Goal: Information Seeking & Learning: Learn about a topic

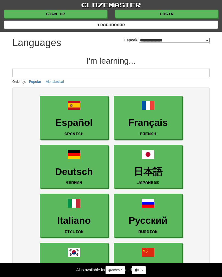
click at [123, 75] on input at bounding box center [111, 72] width 198 height 9
click at [21, 74] on input at bounding box center [111, 72] width 198 height 9
click at [173, 73] on input at bounding box center [111, 72] width 198 height 9
click at [157, 70] on input at bounding box center [111, 72] width 198 height 9
click at [184, 64] on h2 "I'm learning..." at bounding box center [111, 60] width 198 height 9
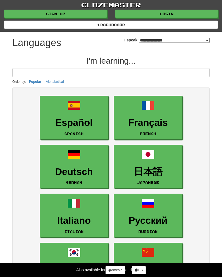
click at [205, 41] on select "**********" at bounding box center [174, 40] width 71 height 5
select select "*********"
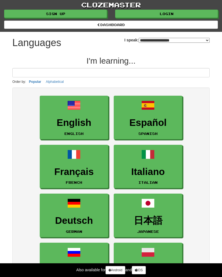
click at [60, 122] on h3 "English" at bounding box center [74, 122] width 63 height 11
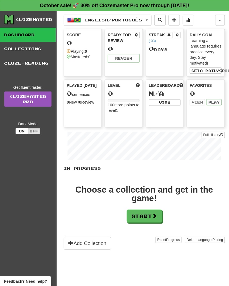
scroll to position [1, 0]
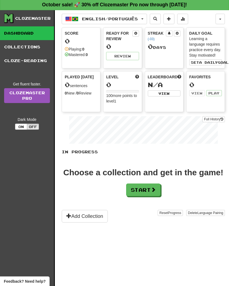
click at [149, 189] on button "Start" at bounding box center [143, 189] width 34 height 13
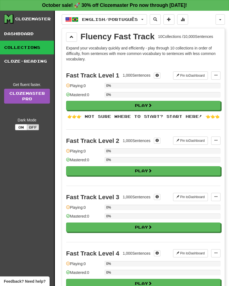
click at [162, 106] on button "Play" at bounding box center [143, 105] width 154 height 9
select select "**"
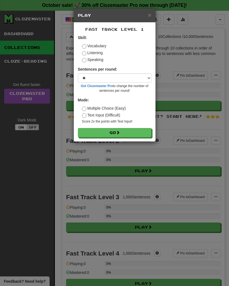
click at [130, 137] on button "Go" at bounding box center [115, 132] width 74 height 9
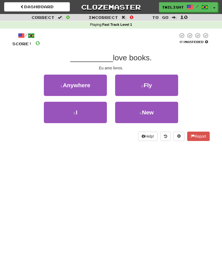
click at [64, 106] on button "3 . I" at bounding box center [75, 112] width 63 height 21
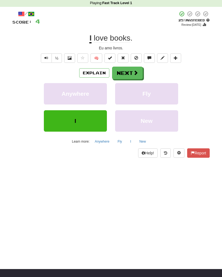
click at [133, 72] on span at bounding box center [135, 73] width 5 height 5
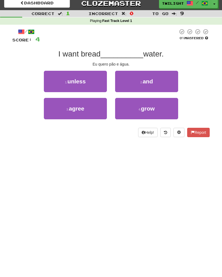
scroll to position [1, 0]
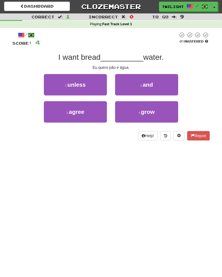
click at [164, 79] on button "2 . and" at bounding box center [146, 84] width 63 height 21
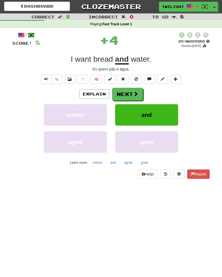
click at [132, 89] on button "Next" at bounding box center [127, 94] width 31 height 13
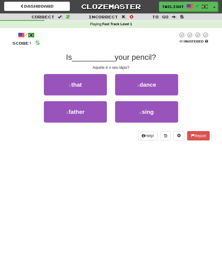
click at [90, 78] on button "1 . that" at bounding box center [75, 84] width 63 height 21
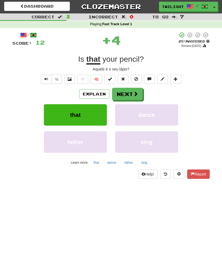
click at [128, 92] on button "Next" at bounding box center [127, 94] width 31 height 13
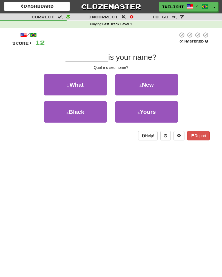
click at [90, 91] on button "1 . What" at bounding box center [75, 84] width 63 height 21
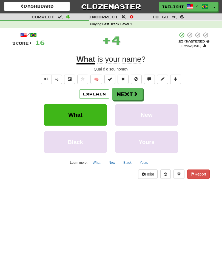
click at [132, 93] on button "Next" at bounding box center [127, 94] width 31 height 13
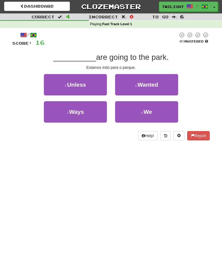
click at [157, 111] on button "4 . We" at bounding box center [146, 111] width 63 height 21
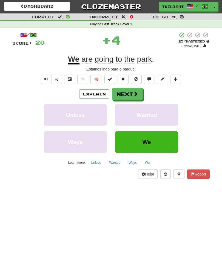
click at [125, 95] on button "Next" at bounding box center [127, 94] width 31 height 13
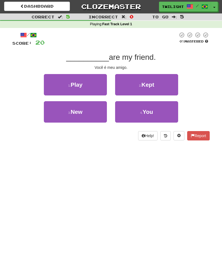
click at [159, 114] on button "4 . You" at bounding box center [146, 111] width 63 height 21
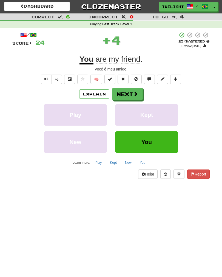
click at [126, 93] on button "Next" at bounding box center [127, 94] width 31 height 13
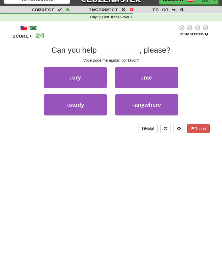
click at [142, 77] on small "2 ." at bounding box center [142, 78] width 2 height 3
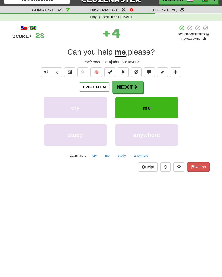
click at [133, 86] on button "Next" at bounding box center [127, 87] width 31 height 13
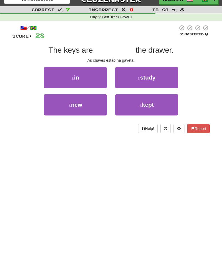
click at [86, 79] on button "1 . in" at bounding box center [75, 77] width 63 height 21
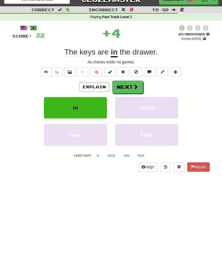
click at [125, 85] on button "Next" at bounding box center [127, 87] width 31 height 13
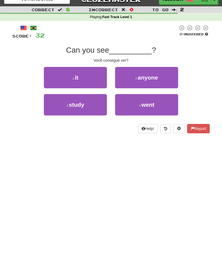
click at [92, 75] on button "1 . it" at bounding box center [75, 77] width 63 height 21
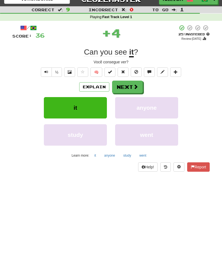
click at [132, 83] on button "Next" at bounding box center [127, 87] width 31 height 13
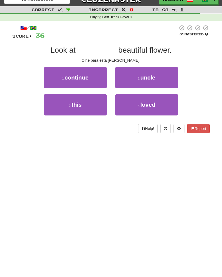
click at [91, 99] on button "3 . this" at bounding box center [75, 104] width 63 height 21
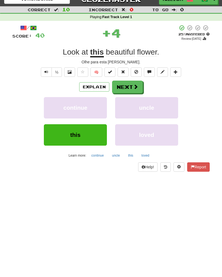
click at [126, 88] on button "Next" at bounding box center [127, 87] width 31 height 13
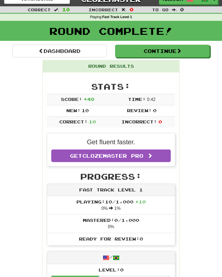
click at [187, 53] on button "Continue" at bounding box center [162, 51] width 95 height 13
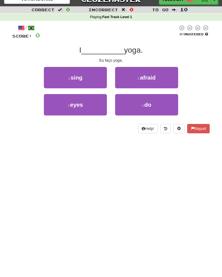
click at [155, 104] on button "4 . do" at bounding box center [146, 104] width 63 height 21
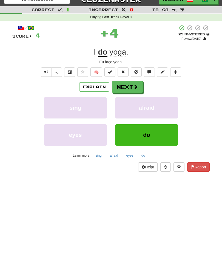
click at [125, 86] on button "Next" at bounding box center [127, 87] width 31 height 13
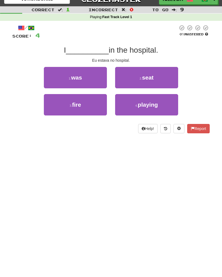
click at [92, 78] on button "1 . was" at bounding box center [75, 77] width 63 height 21
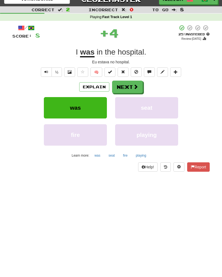
click at [133, 87] on span at bounding box center [135, 86] width 5 height 5
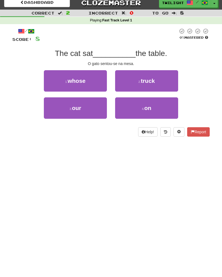
scroll to position [0, 0]
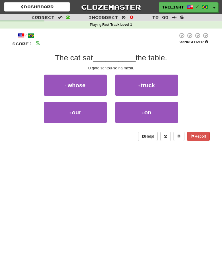
click at [137, 114] on button "4 . on" at bounding box center [146, 112] width 63 height 21
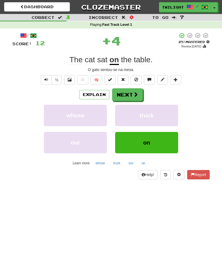
click at [133, 95] on button "Next" at bounding box center [127, 94] width 31 height 13
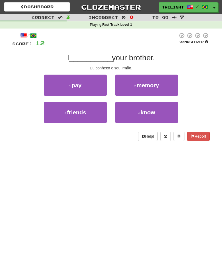
click at [150, 110] on span "know" at bounding box center [148, 112] width 15 height 6
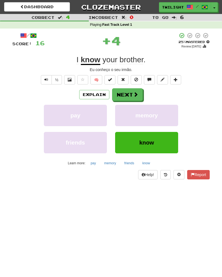
click at [128, 94] on button "Next" at bounding box center [127, 94] width 31 height 13
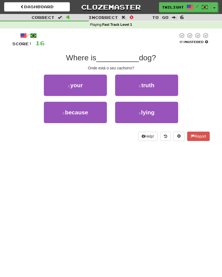
click at [85, 81] on button "1 . your" at bounding box center [75, 85] width 63 height 21
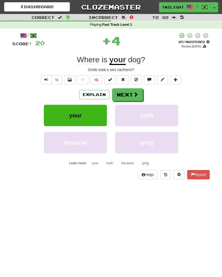
click at [127, 96] on button "Next" at bounding box center [127, 94] width 31 height 13
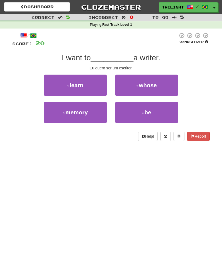
click at [153, 107] on button "4 . be" at bounding box center [146, 112] width 63 height 21
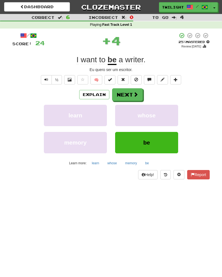
click at [130, 96] on button "Next" at bounding box center [127, 94] width 31 height 13
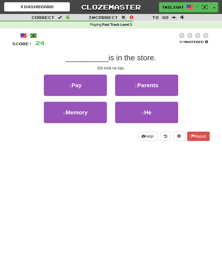
click at [153, 115] on button "4 . He" at bounding box center [146, 112] width 63 height 21
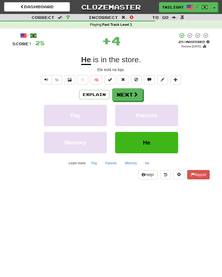
click at [129, 94] on button "Next" at bounding box center [127, 94] width 31 height 13
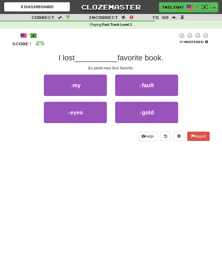
click at [94, 90] on button "1 . my" at bounding box center [75, 85] width 63 height 21
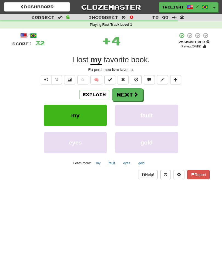
click at [121, 92] on button "Next" at bounding box center [127, 94] width 31 height 13
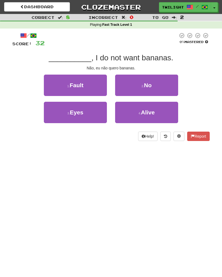
click at [151, 87] on span "No" at bounding box center [148, 85] width 8 height 6
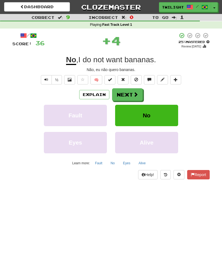
click at [133, 96] on span at bounding box center [135, 94] width 5 height 5
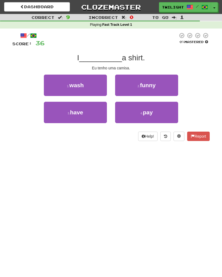
click at [92, 116] on button "3 . have" at bounding box center [75, 112] width 63 height 21
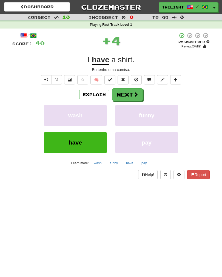
click at [129, 98] on button "Next" at bounding box center [127, 94] width 31 height 13
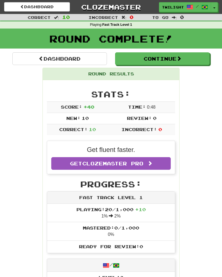
click at [194, 59] on button "Continue" at bounding box center [162, 58] width 95 height 13
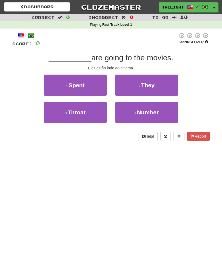
click at [151, 84] on span "They" at bounding box center [147, 85] width 13 height 6
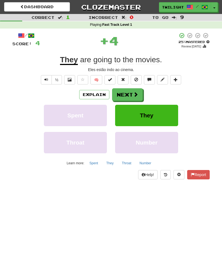
click at [128, 93] on button "Next" at bounding box center [127, 94] width 31 height 13
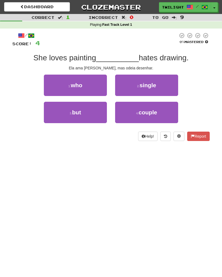
click at [89, 116] on button "3 . but" at bounding box center [75, 112] width 63 height 21
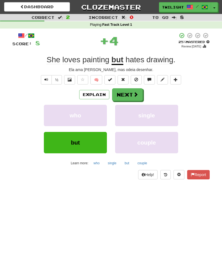
click at [124, 94] on button "Next" at bounding box center [127, 94] width 31 height 13
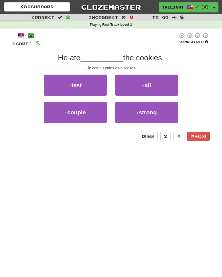
click at [148, 87] on span "all" at bounding box center [148, 85] width 6 height 6
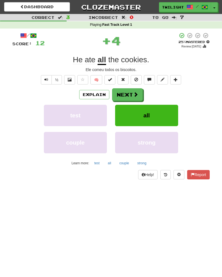
click at [127, 96] on button "Next" at bounding box center [127, 94] width 31 height 13
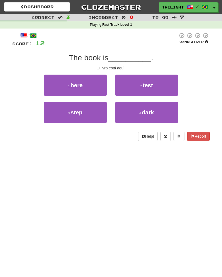
click at [94, 89] on button "1 . here" at bounding box center [75, 85] width 63 height 21
click button "Next"
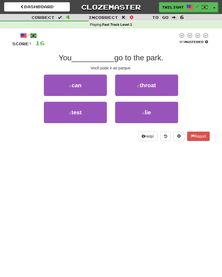
click at [92, 86] on button "1 . can" at bounding box center [75, 85] width 63 height 21
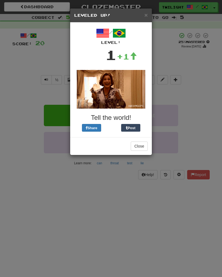
click at [143, 15] on h5 "Leveled Up!" at bounding box center [111, 15] width 74 height 5
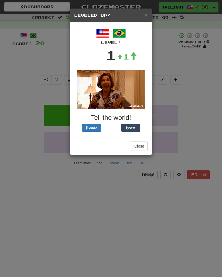
click at [138, 146] on button "Close" at bounding box center [139, 146] width 17 height 9
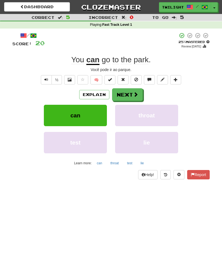
click at [125, 94] on button "Next" at bounding box center [127, 94] width 31 height 13
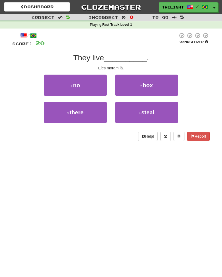
click at [94, 112] on button "3 . there" at bounding box center [75, 112] width 63 height 21
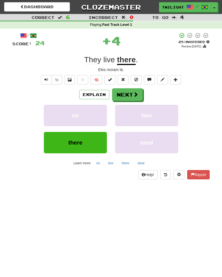
click at [134, 95] on span at bounding box center [135, 94] width 5 height 5
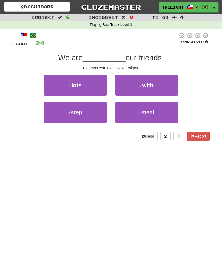
click at [136, 88] on button "2 . with" at bounding box center [146, 85] width 63 height 21
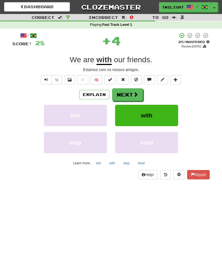
click at [128, 95] on button "Next" at bounding box center [127, 94] width 31 height 13
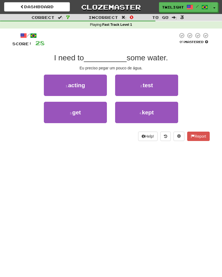
click at [89, 116] on button "3 . get" at bounding box center [75, 112] width 63 height 21
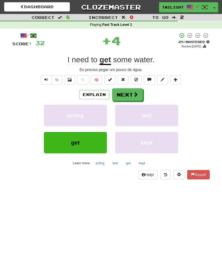
click at [127, 95] on button "Next" at bounding box center [127, 94] width 31 height 13
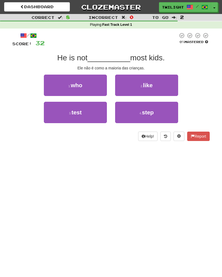
click at [149, 86] on span "like" at bounding box center [148, 85] width 10 height 6
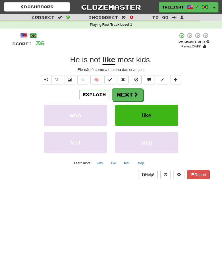
click at [129, 99] on button "Next" at bounding box center [127, 94] width 31 height 13
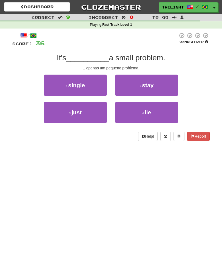
click at [94, 113] on button "3 . just" at bounding box center [75, 112] width 63 height 21
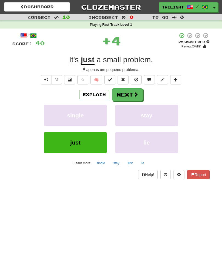
click at [125, 97] on button "Next" at bounding box center [127, 94] width 31 height 13
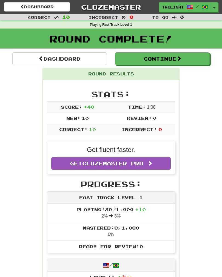
click at [181, 63] on button "Continue" at bounding box center [162, 58] width 95 height 13
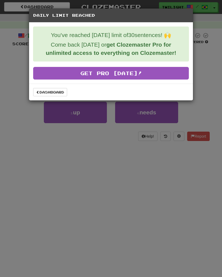
click at [135, 76] on link "Get Pro Today!" at bounding box center [111, 73] width 156 height 13
click at [40, 95] on link "Dashboard" at bounding box center [50, 92] width 34 height 8
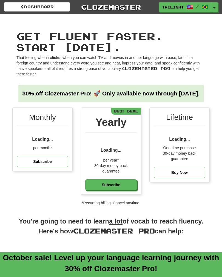
scroll to position [115, 0]
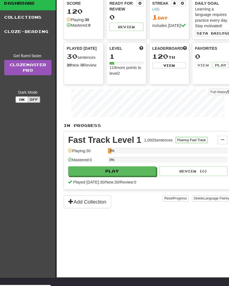
scroll to position [30, 5]
